Goal: Contribute content: Contribute content

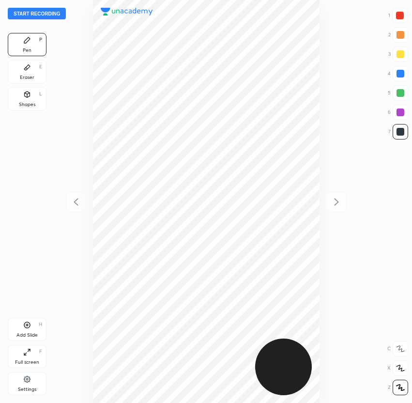
scroll to position [403, 257]
click at [29, 14] on button "Start recording" at bounding box center [37, 14] width 58 height 12
click at [38, 16] on button "End recording" at bounding box center [35, 14] width 54 height 12
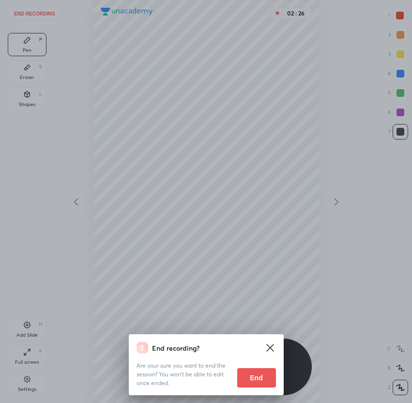
drag, startPoint x: 259, startPoint y: 369, endPoint x: 254, endPoint y: 353, distance: 16.6
click at [258, 369] on button "End" at bounding box center [256, 377] width 39 height 19
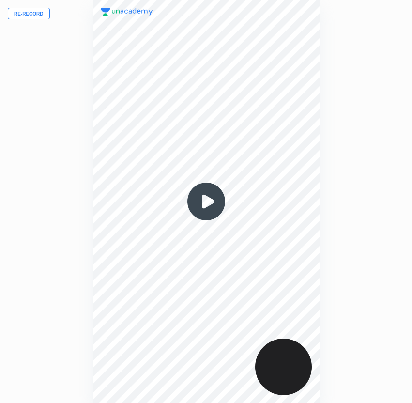
click at [29, 17] on button "Re-record" at bounding box center [29, 14] width 42 height 12
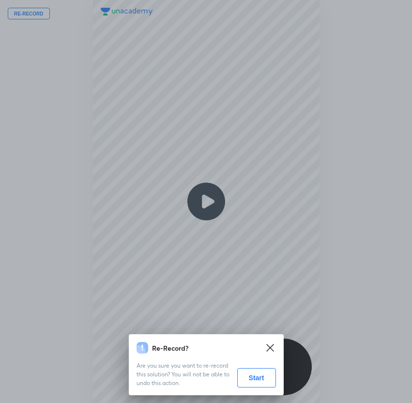
drag, startPoint x: 227, startPoint y: 299, endPoint x: 240, endPoint y: 342, distance: 44.9
click at [229, 305] on div "Re-Record? Are you sure you want to re-record this solution? You will not be ab…" at bounding box center [206, 201] width 412 height 403
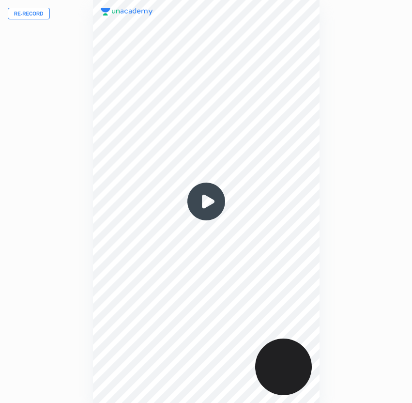
click at [8, 16] on button "Re-record" at bounding box center [29, 14] width 42 height 12
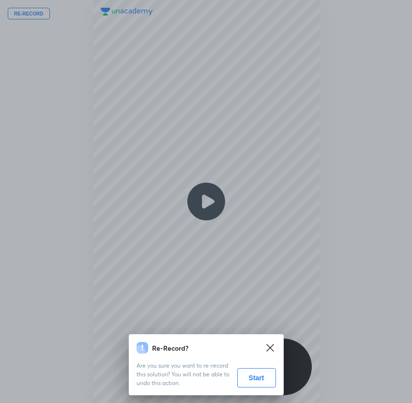
click at [259, 374] on button "Start" at bounding box center [256, 377] width 39 height 19
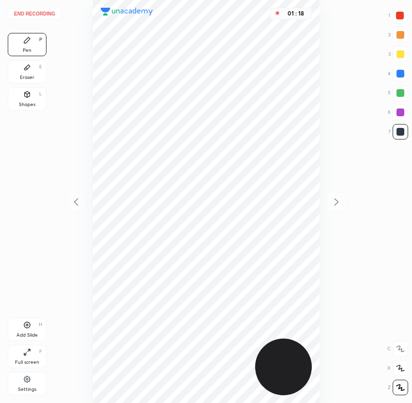
drag, startPoint x: 398, startPoint y: 14, endPoint x: 379, endPoint y: 48, distance: 39.7
click at [398, 14] on div at bounding box center [400, 16] width 8 height 8
click at [398, 75] on div at bounding box center [401, 74] width 8 height 8
click at [19, 324] on div "Add Slide H" at bounding box center [27, 329] width 39 height 23
click at [80, 201] on icon at bounding box center [76, 202] width 12 height 12
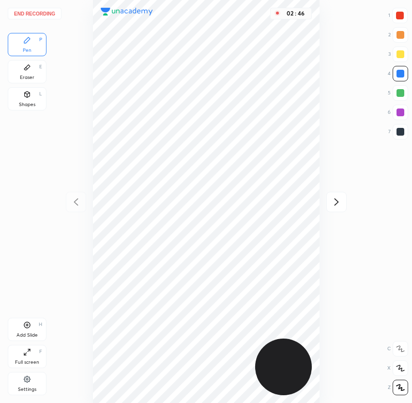
click at [402, 92] on div at bounding box center [401, 93] width 8 height 8
click at [338, 204] on icon at bounding box center [337, 202] width 12 height 12
click at [78, 202] on icon at bounding box center [76, 202] width 12 height 12
click at [397, 132] on div at bounding box center [401, 132] width 8 height 8
click at [336, 205] on icon at bounding box center [337, 202] width 12 height 12
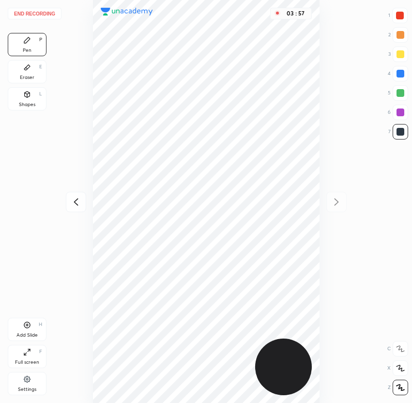
drag, startPoint x: 402, startPoint y: 74, endPoint x: 396, endPoint y: 76, distance: 5.9
click at [403, 74] on div at bounding box center [401, 74] width 8 height 8
click at [401, 132] on div at bounding box center [401, 132] width 8 height 8
drag, startPoint x: 405, startPoint y: 93, endPoint x: 396, endPoint y: 95, distance: 9.4
click at [402, 94] on div at bounding box center [401, 93] width 16 height 16
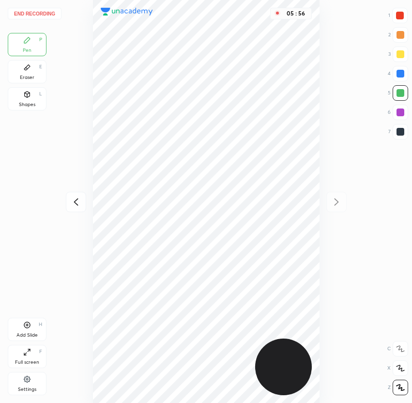
click at [32, 14] on button "End recording" at bounding box center [35, 14] width 54 height 12
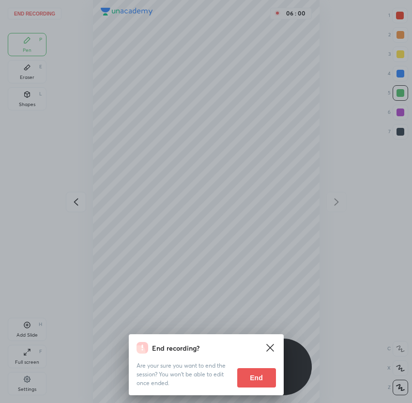
drag, startPoint x: 263, startPoint y: 378, endPoint x: 263, endPoint y: 384, distance: 6.3
click at [263, 378] on button "End" at bounding box center [256, 377] width 39 height 19
